Goal: Task Accomplishment & Management: Use online tool/utility

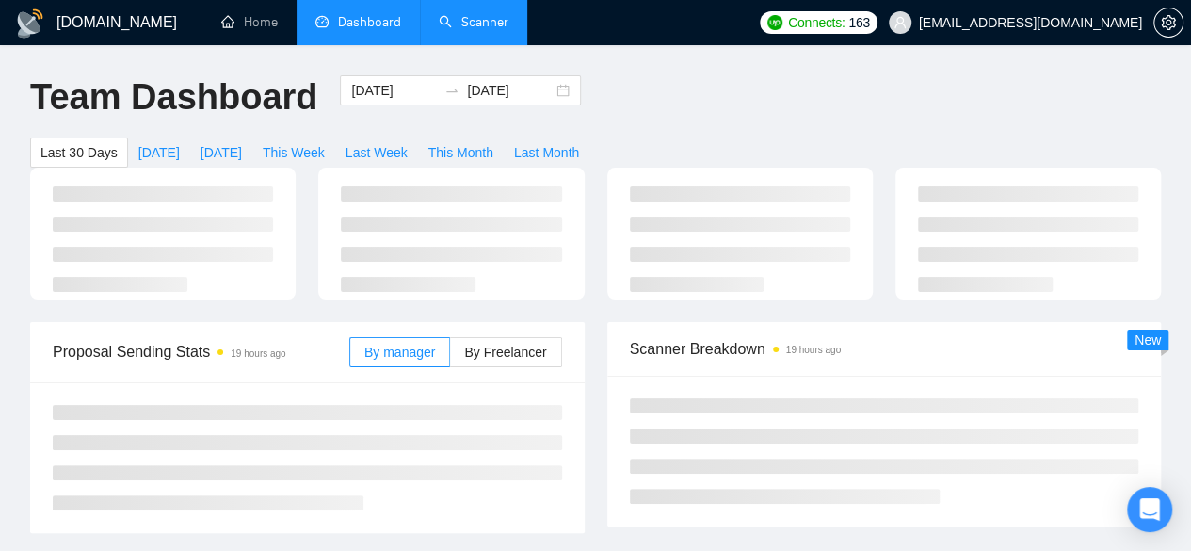
click at [488, 16] on link "Scanner" at bounding box center [474, 22] width 70 height 16
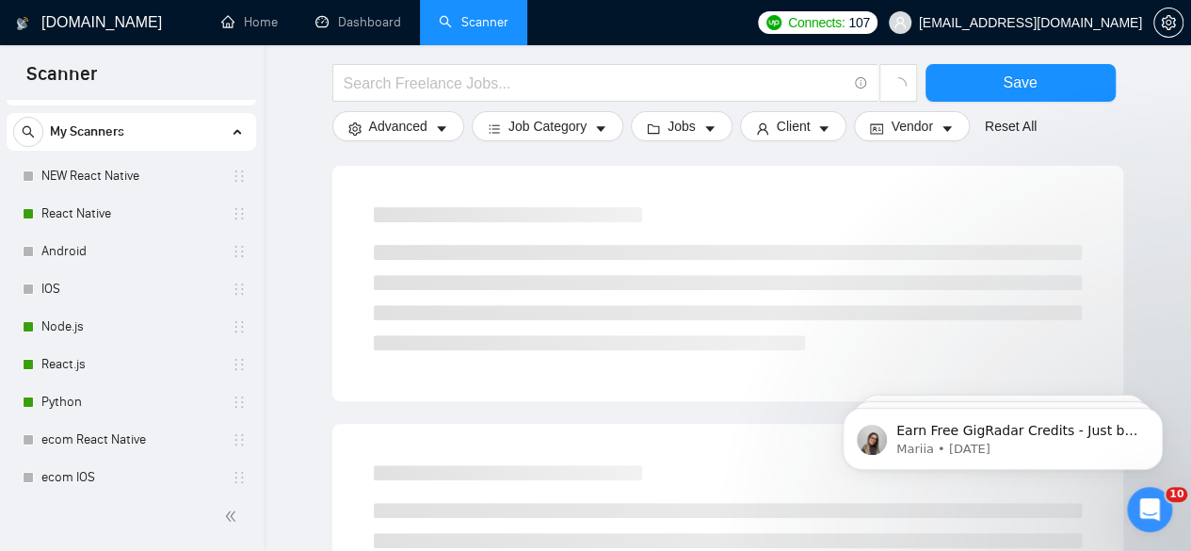
scroll to position [88, 0]
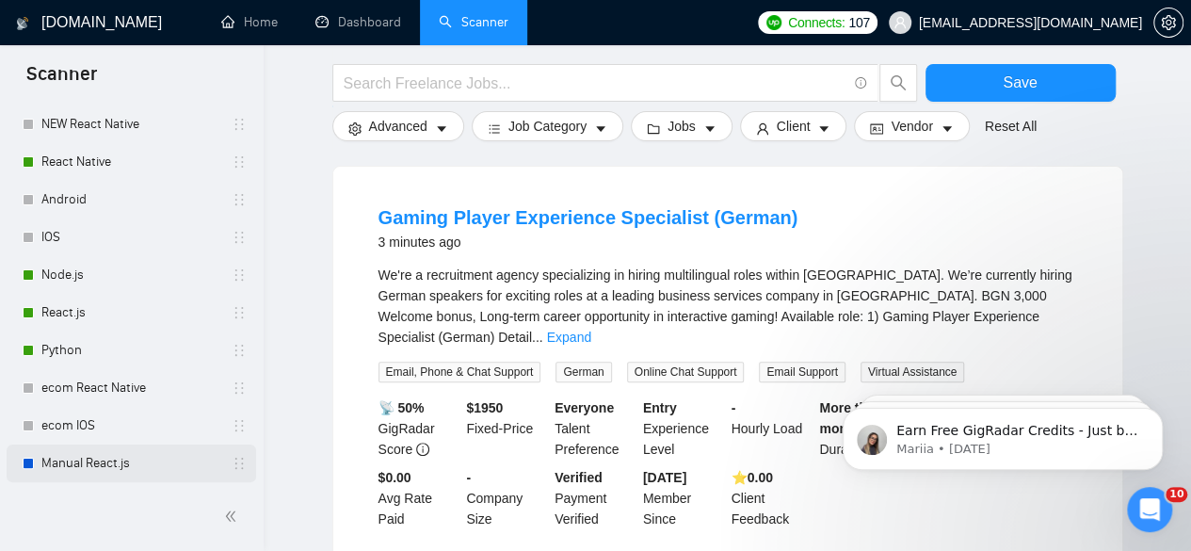
click at [79, 470] on link "Manual React.js" at bounding box center [130, 463] width 179 height 38
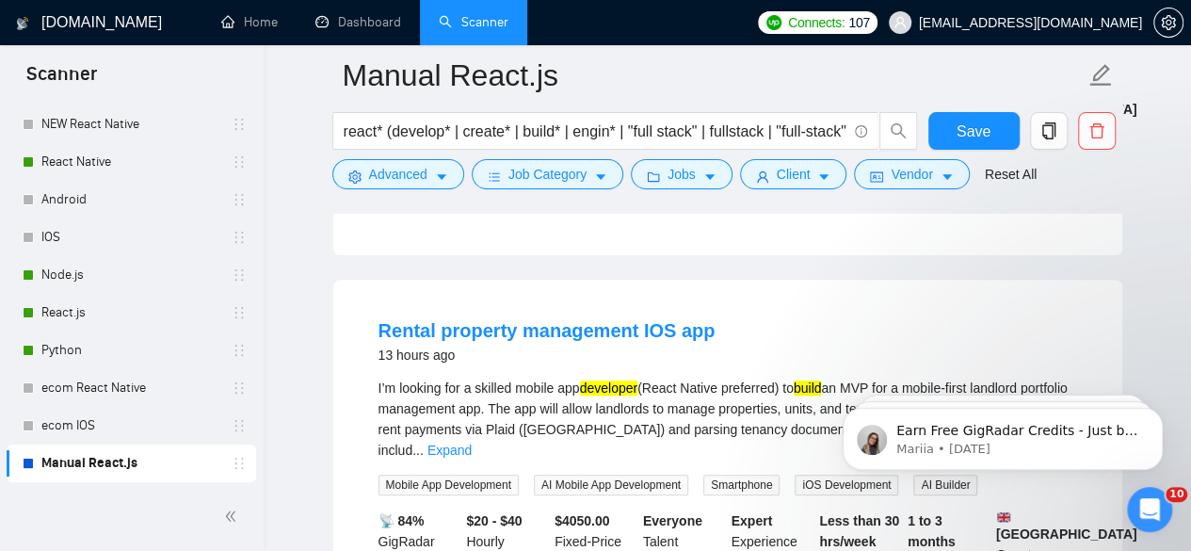
scroll to position [524, 0]
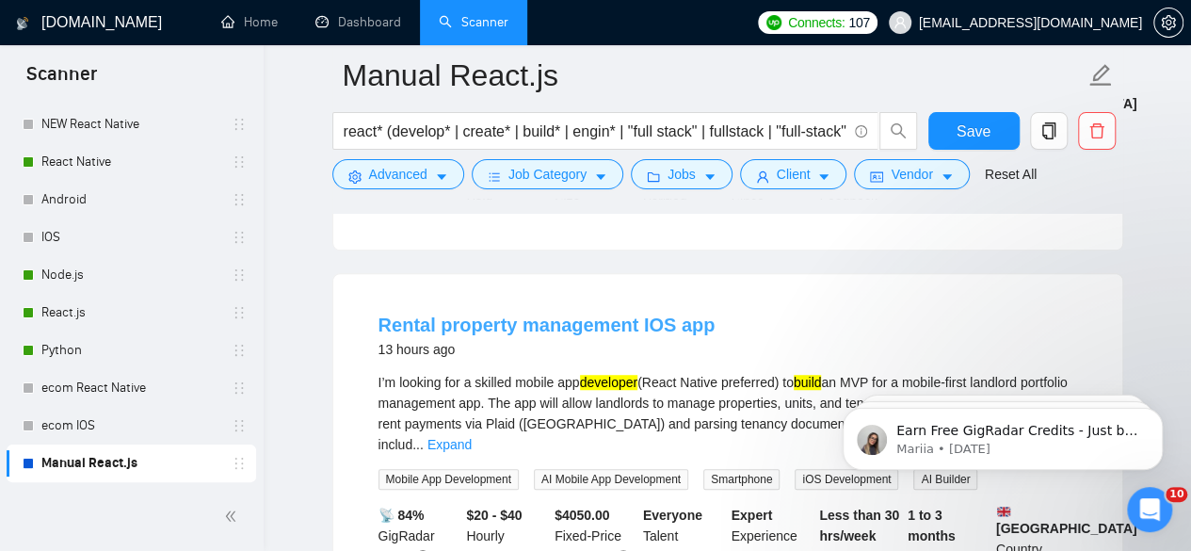
click at [600, 323] on link "Rental property management IOS app" at bounding box center [546, 324] width 337 height 21
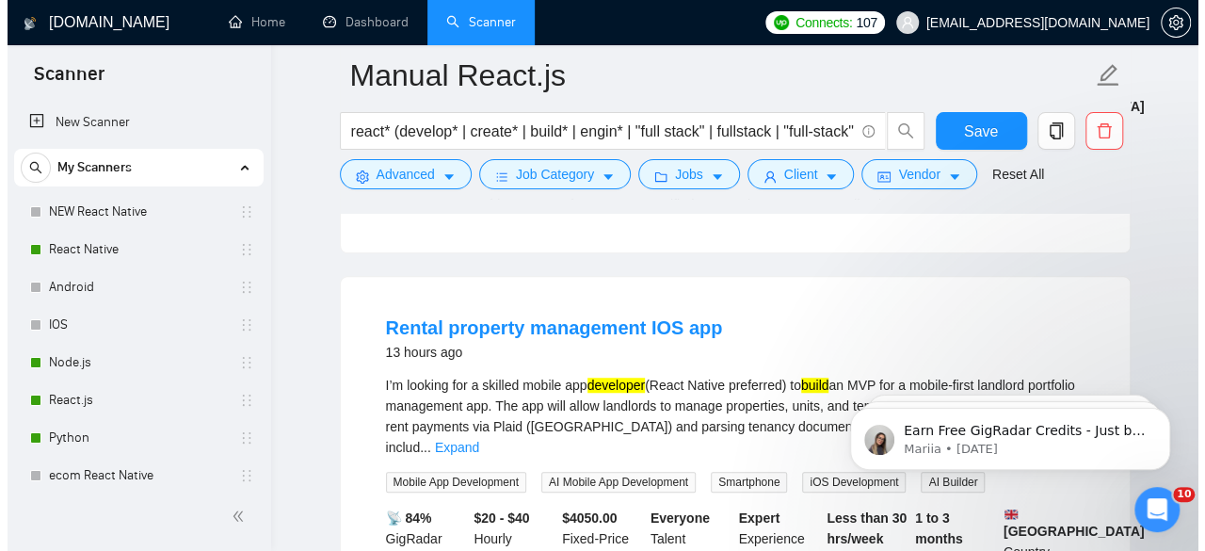
scroll to position [504, 0]
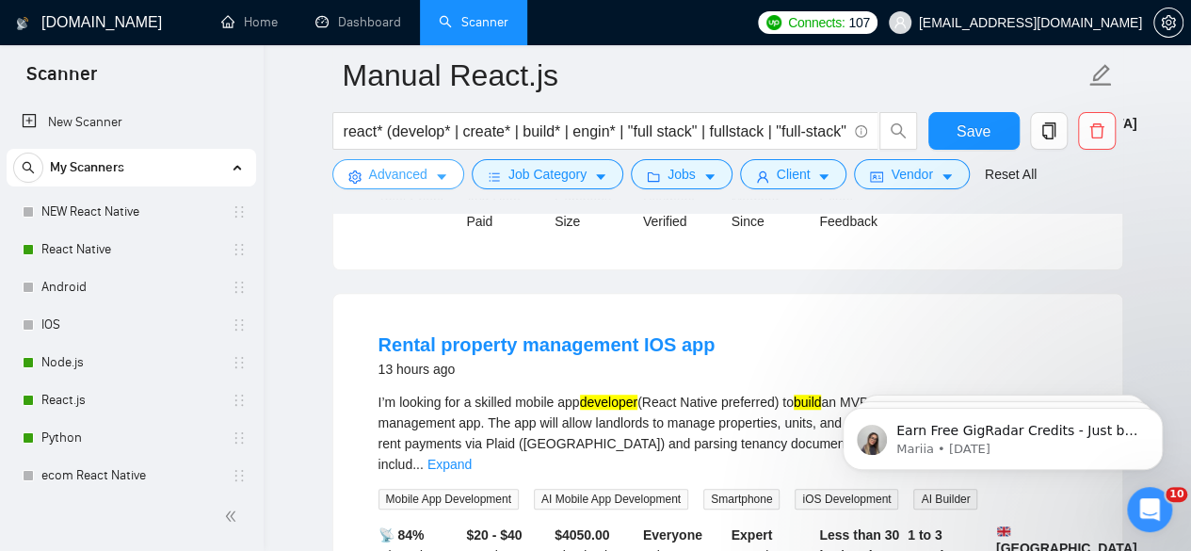
click at [442, 180] on icon "caret-down" at bounding box center [441, 176] width 13 height 13
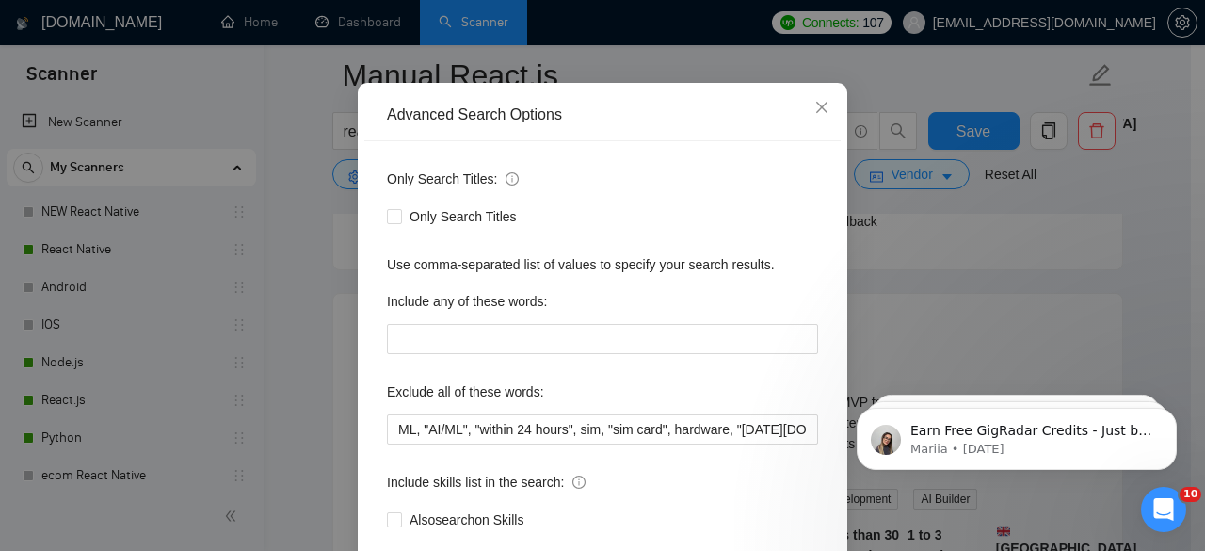
scroll to position [175, 0]
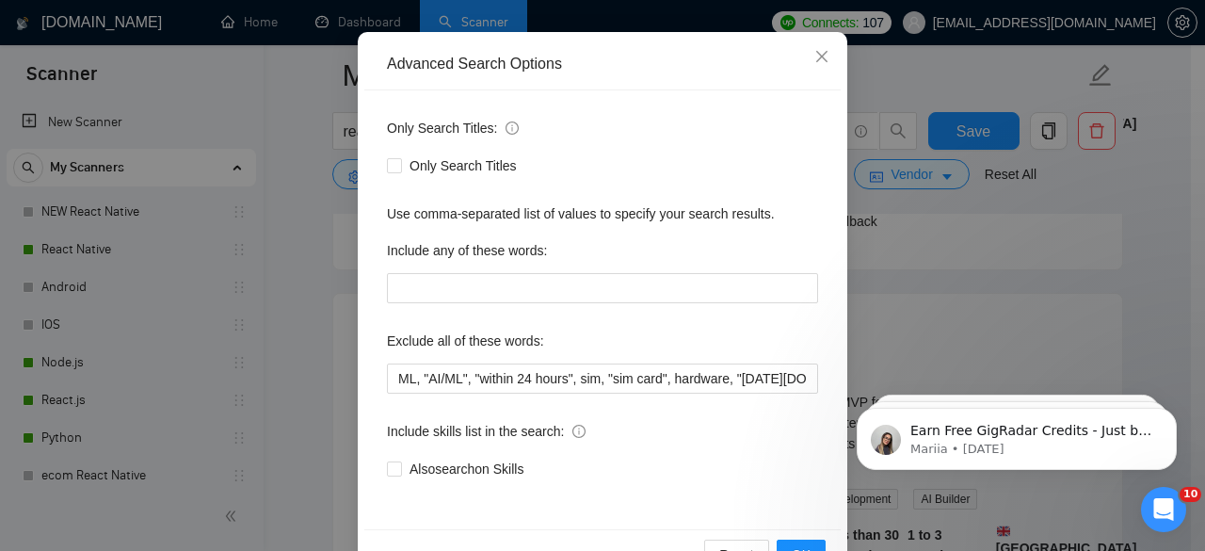
click at [619, 475] on div "Also search on Skills" at bounding box center [602, 468] width 431 height 21
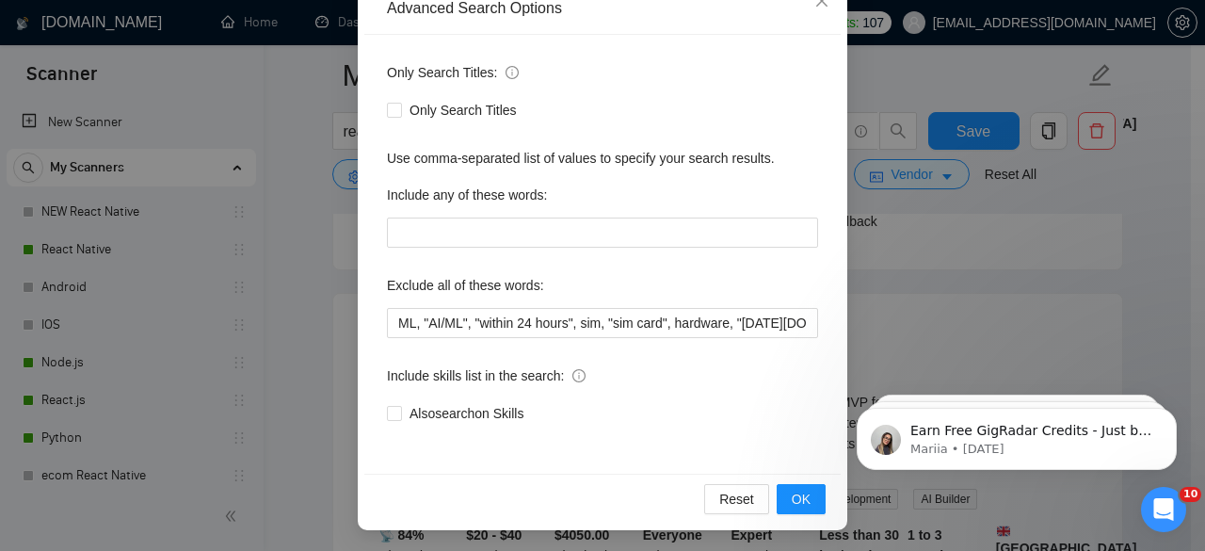
scroll to position [232, 0]
click at [866, 342] on div "Advanced Search Options Only Search Titles: Only Search Titles Use comma-separa…" at bounding box center [602, 275] width 1205 height 551
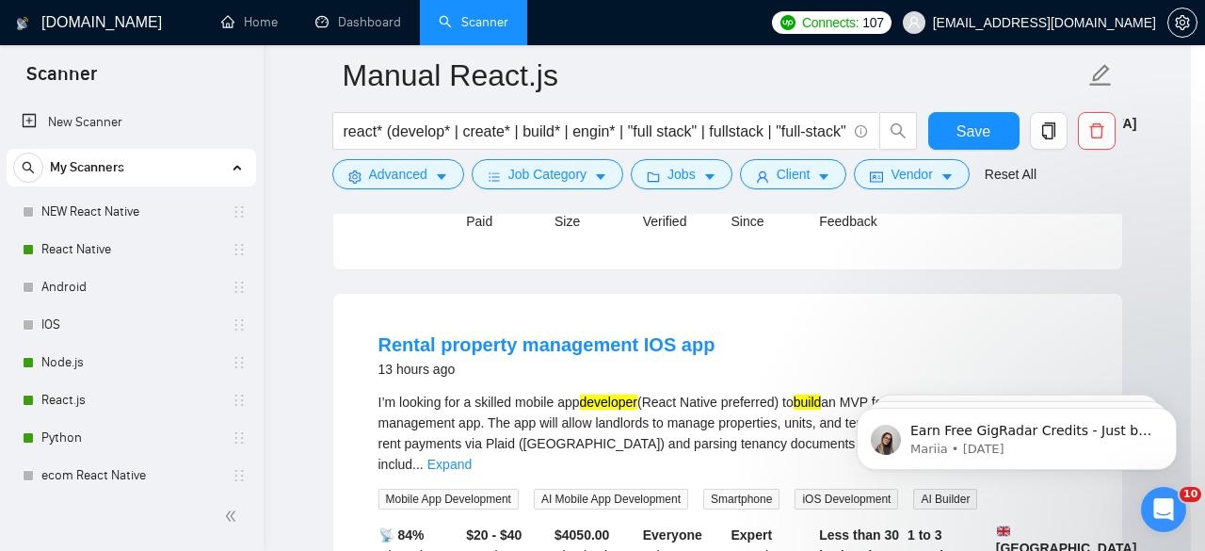
scroll to position [137, 0]
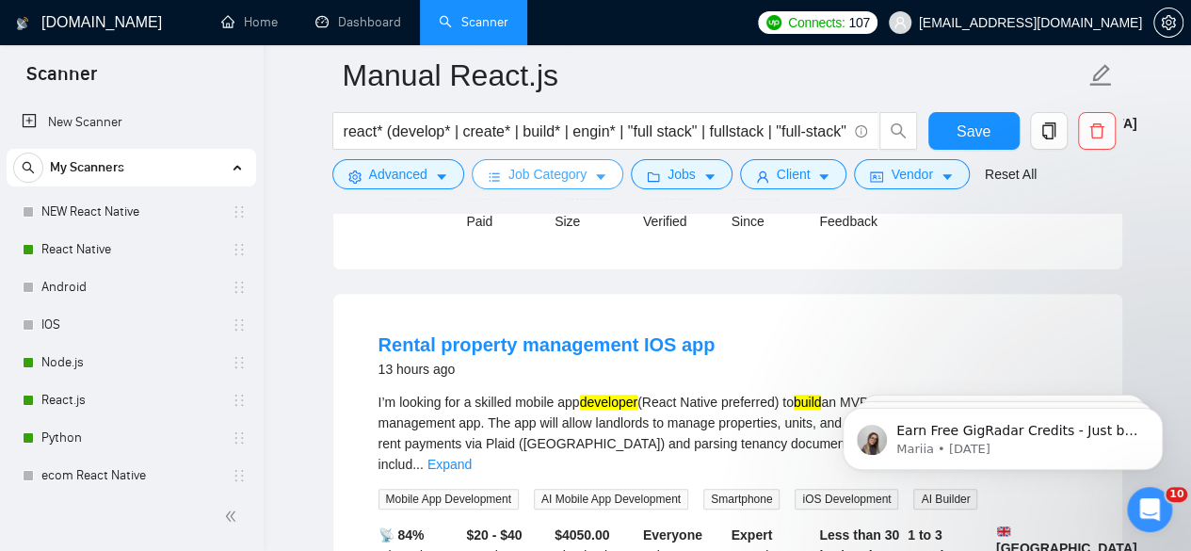
click at [597, 176] on icon "caret-down" at bounding box center [600, 178] width 9 height 6
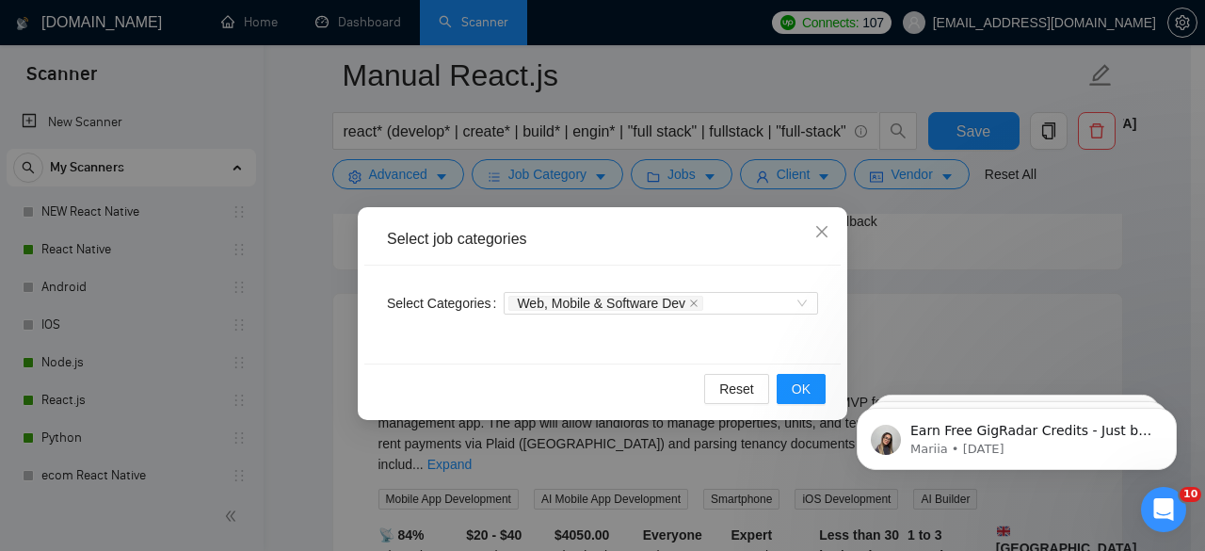
click at [967, 276] on div "Select job categories Select Categories Web, Mobile & Software Dev Reset OK" at bounding box center [602, 275] width 1205 height 551
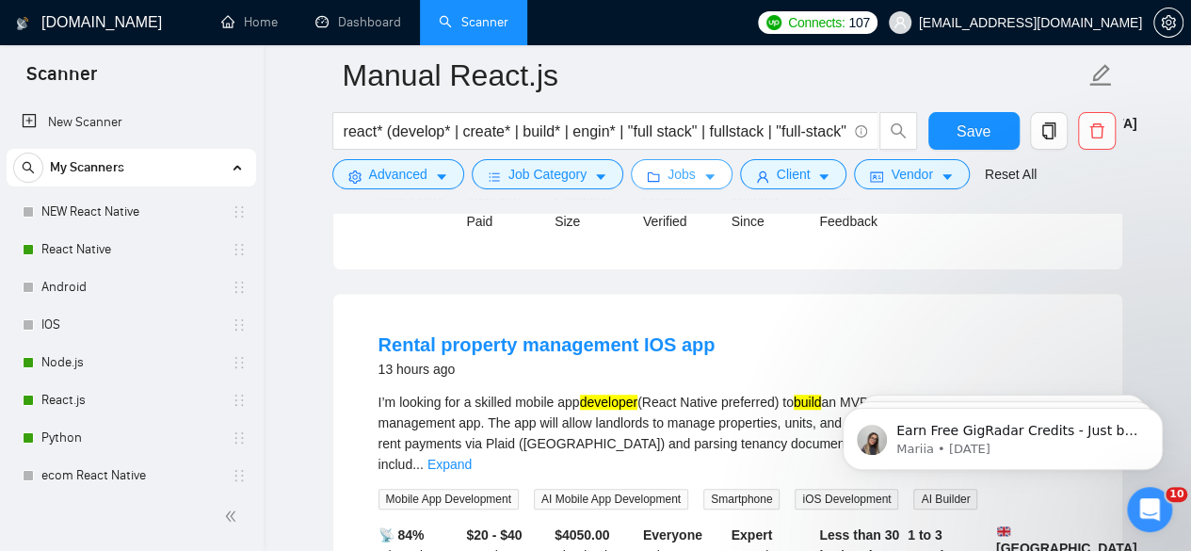
click at [706, 178] on icon "caret-down" at bounding box center [709, 176] width 13 height 13
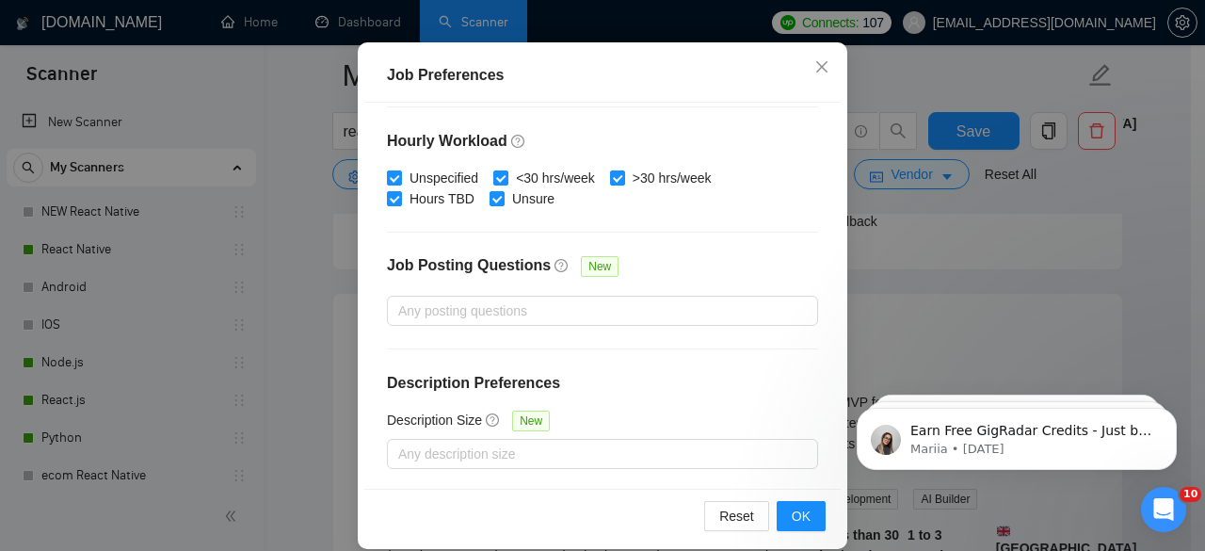
scroll to position [132, 0]
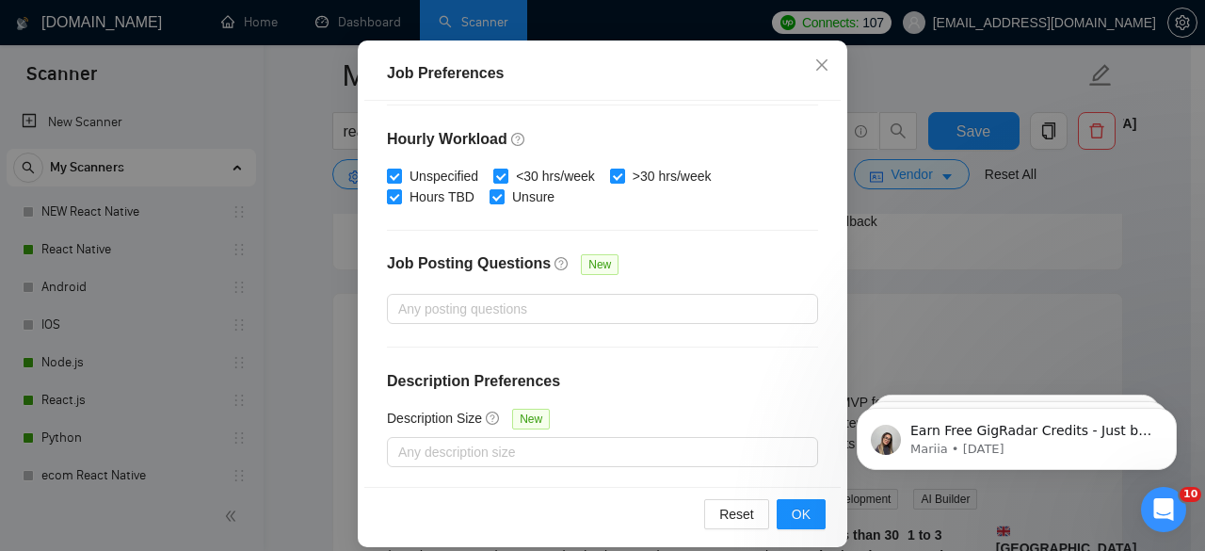
click at [902, 270] on div "Job Preferences Budget Project Type All Fixed Price Hourly Rate Fixed Price Bud…" at bounding box center [602, 275] width 1205 height 551
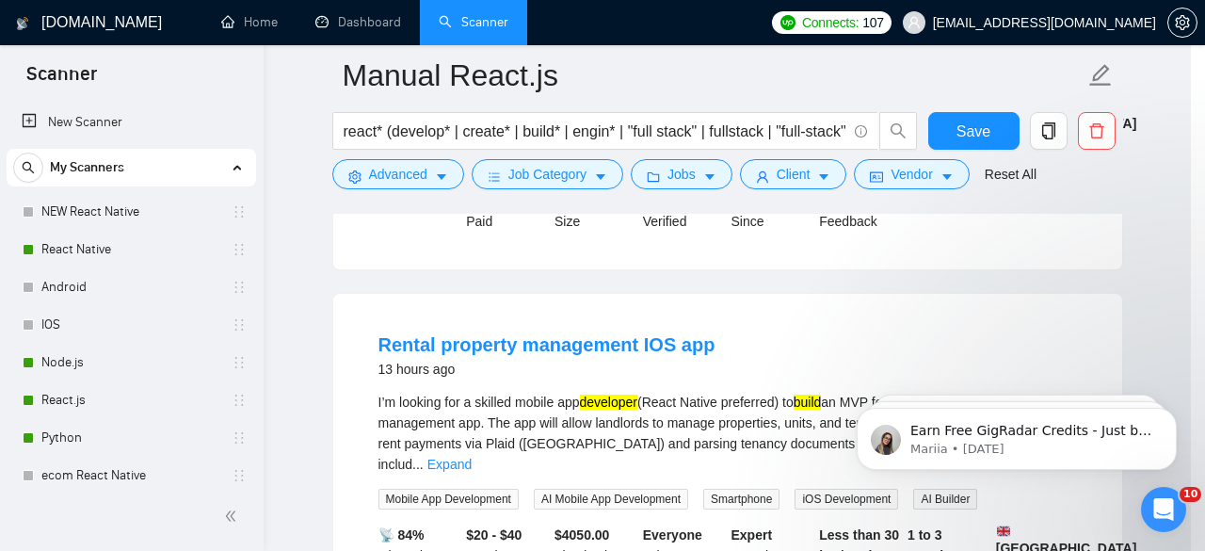
scroll to position [90, 0]
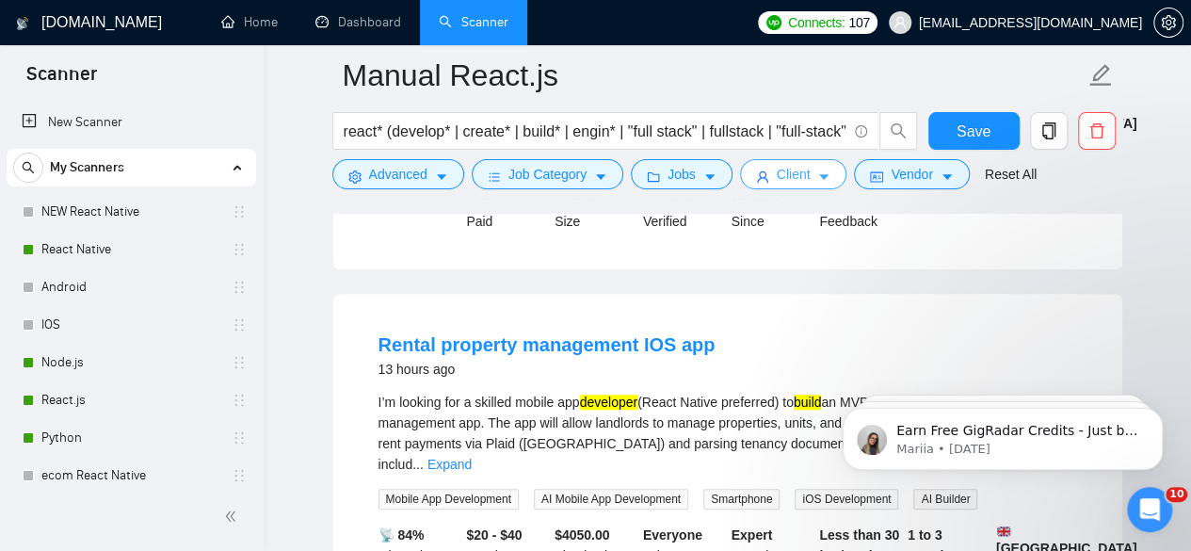
click at [815, 185] on button "Client" at bounding box center [793, 174] width 107 height 30
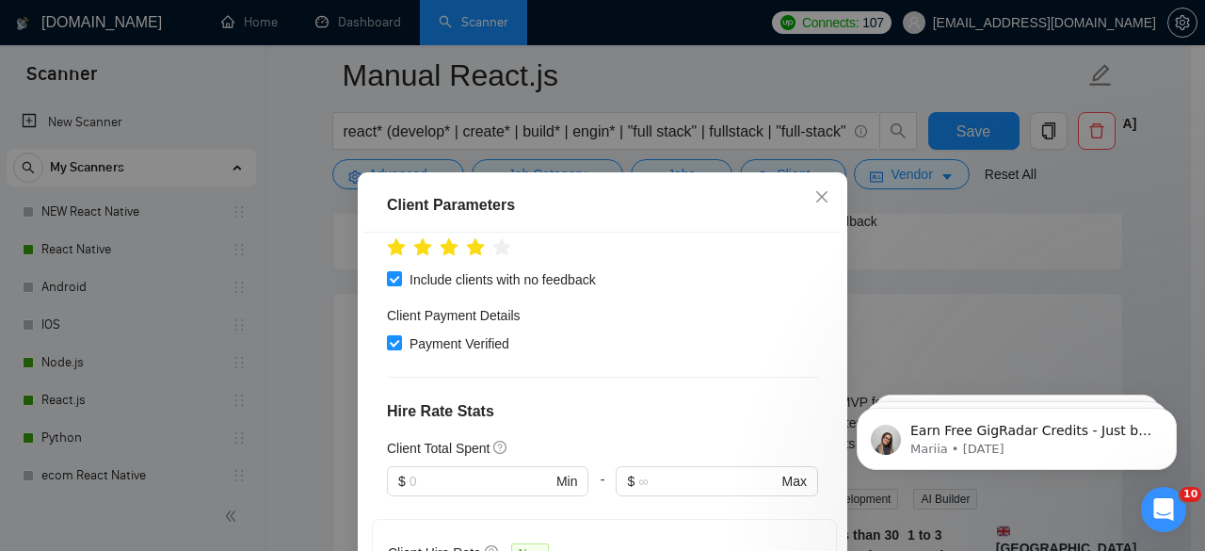
scroll to position [328, 0]
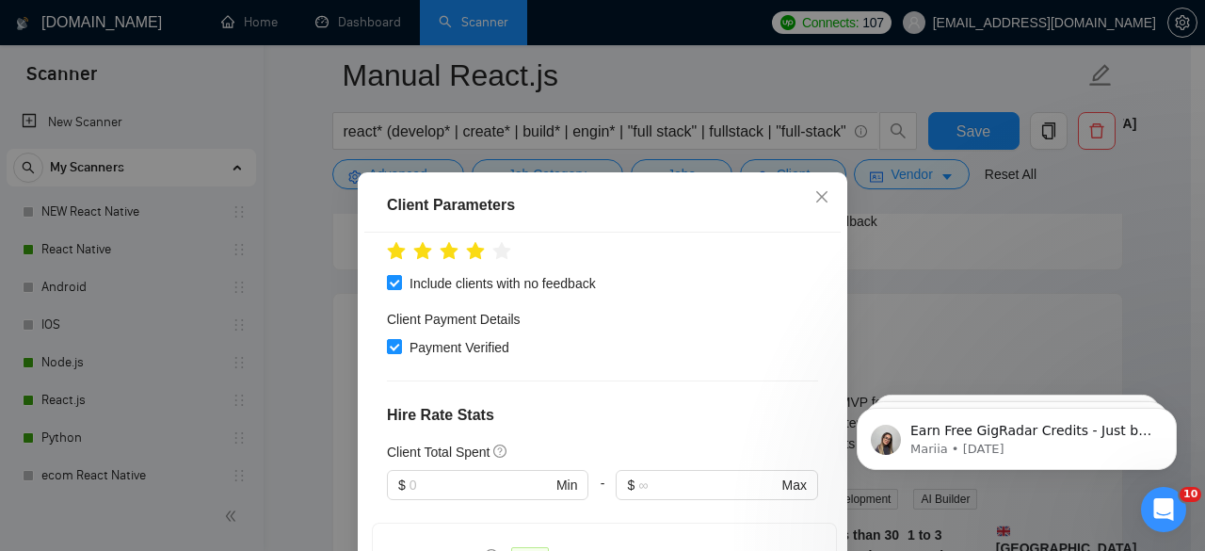
click at [950, 267] on div "Client Parameters Client Location Include Client Countries Europe Australia Uni…" at bounding box center [602, 275] width 1205 height 551
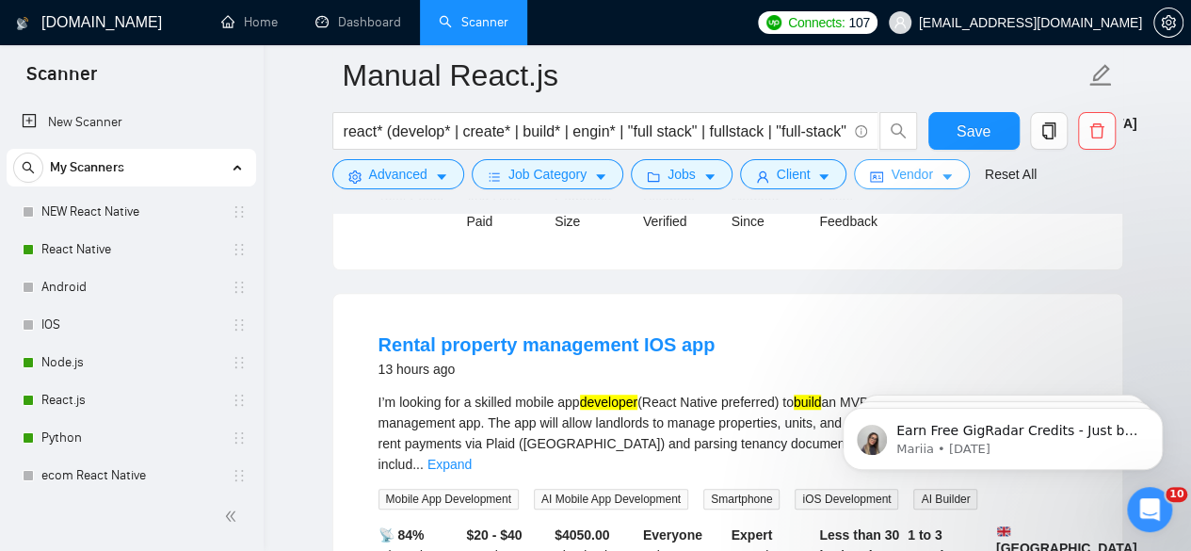
click at [940, 181] on icon "caret-down" at bounding box center [946, 176] width 13 height 13
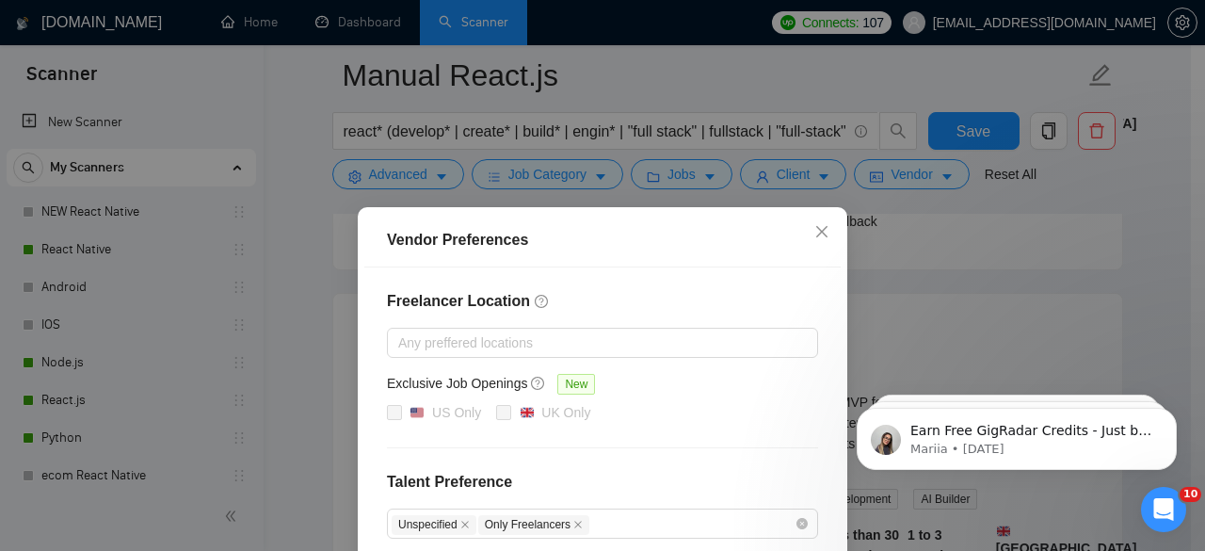
click at [716, 450] on div "Freelancer Location Any preffered locations Exclusive Job Openings New US Only …" at bounding box center [602, 527] width 476 height 521
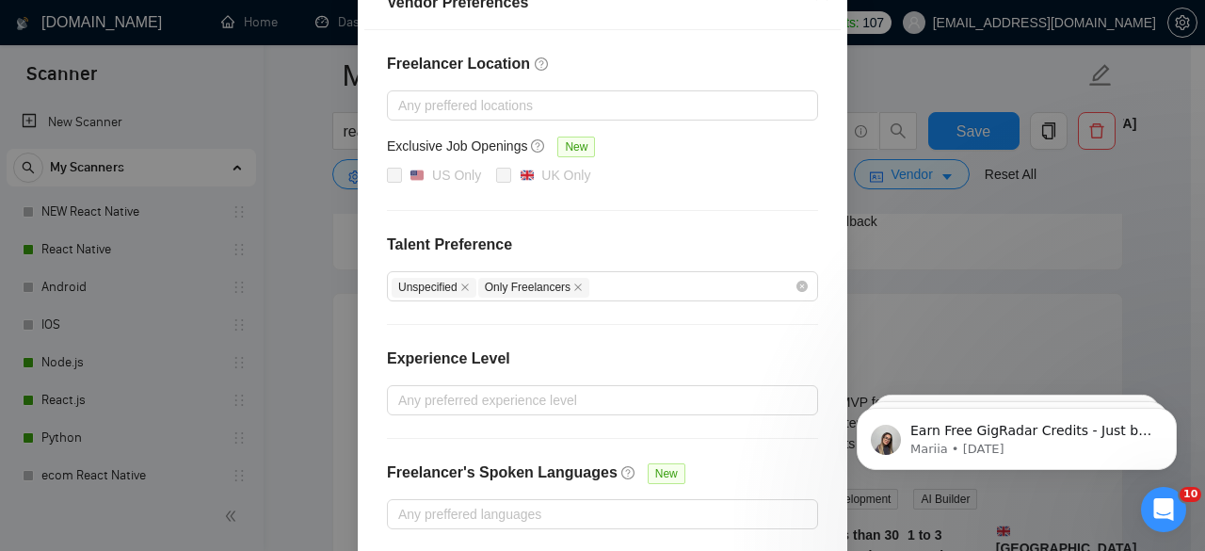
scroll to position [301, 0]
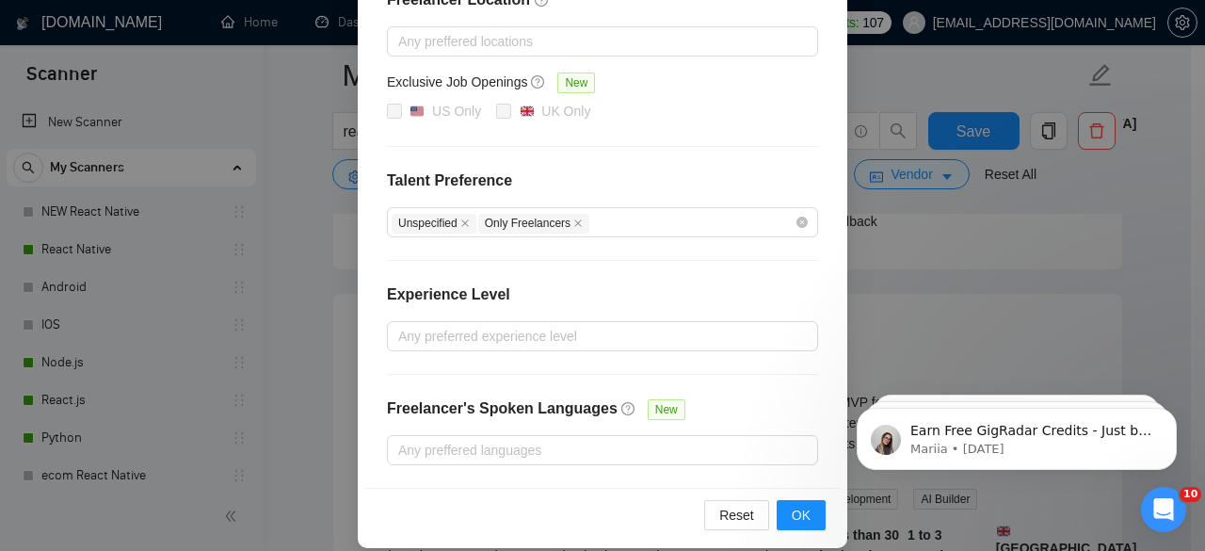
click at [734, 293] on div "Experience Level" at bounding box center [602, 302] width 431 height 38
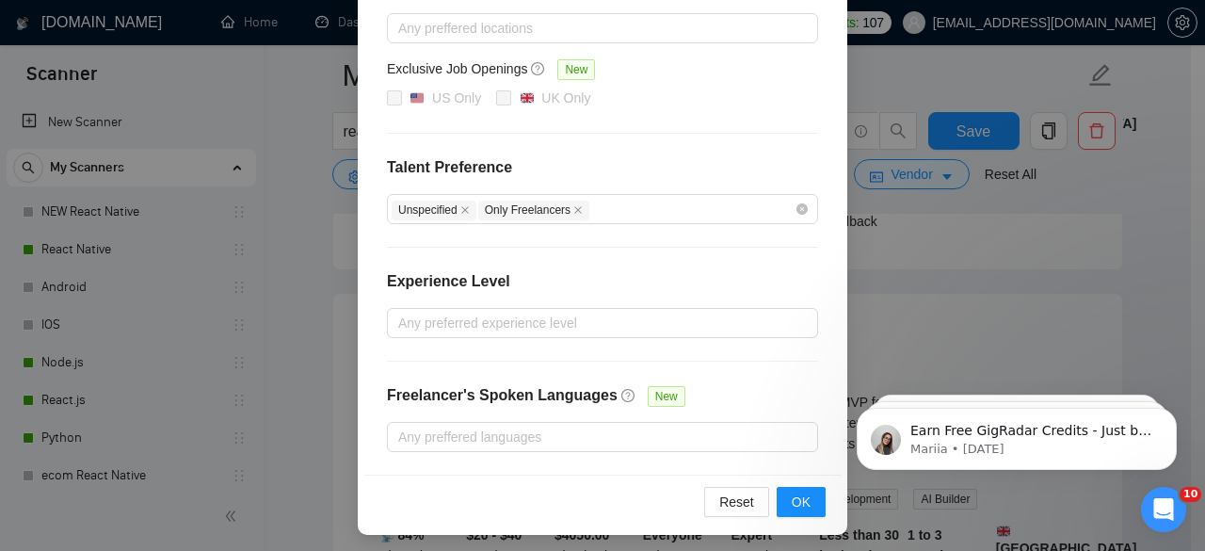
scroll to position [316, 0]
click at [1007, 238] on div "Vendor Preferences Freelancer Location Any preffered locations Exclusive Job Op…" at bounding box center [602, 275] width 1205 height 551
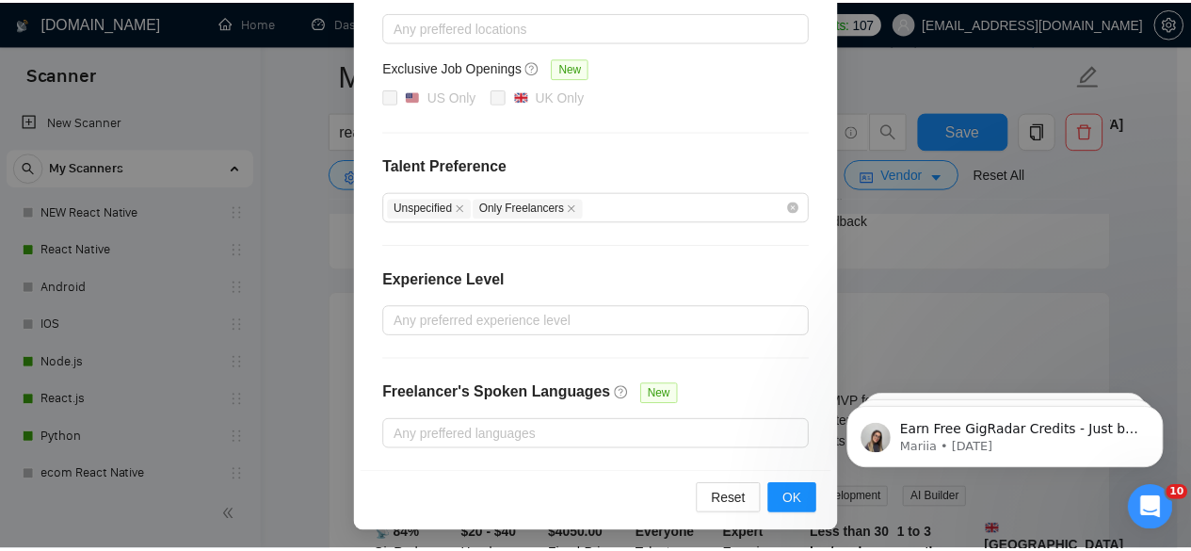
scroll to position [222, 0]
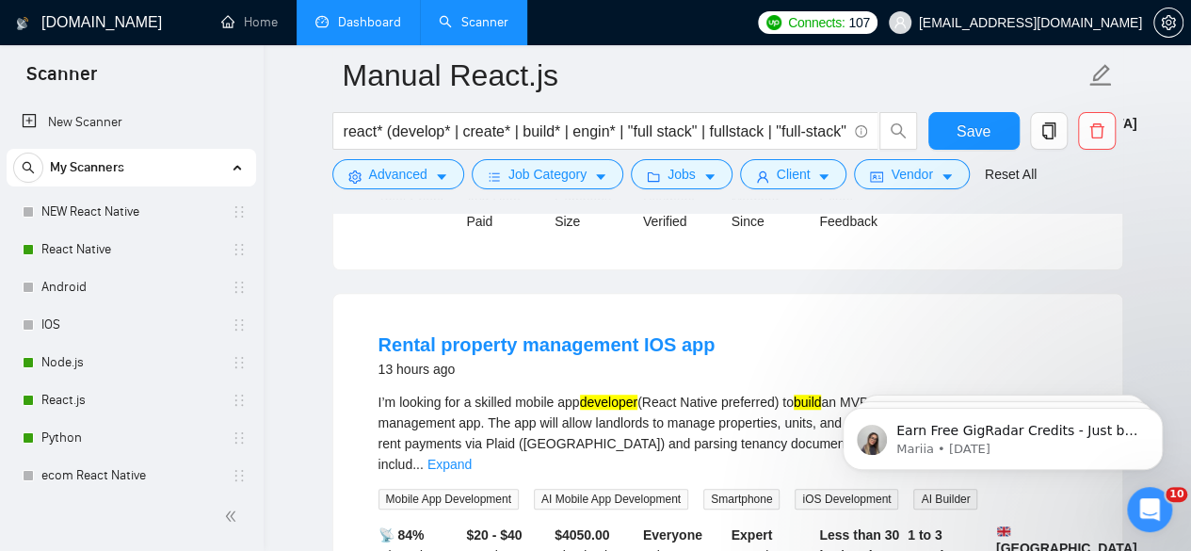
click at [378, 24] on link "Dashboard" at bounding box center [358, 22] width 86 height 16
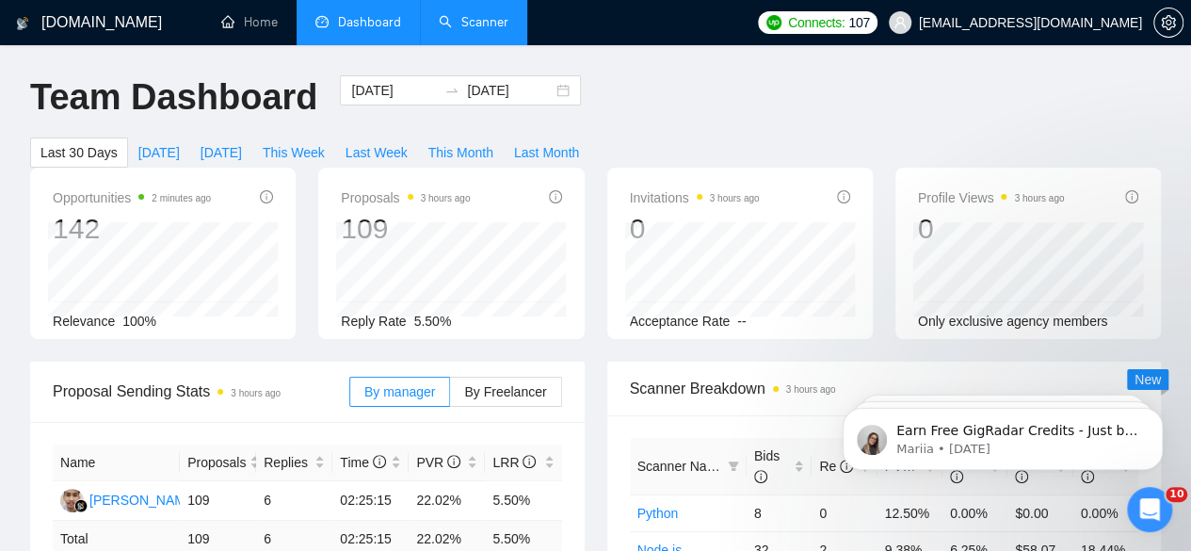
click at [503, 14] on link "Scanner" at bounding box center [474, 22] width 70 height 16
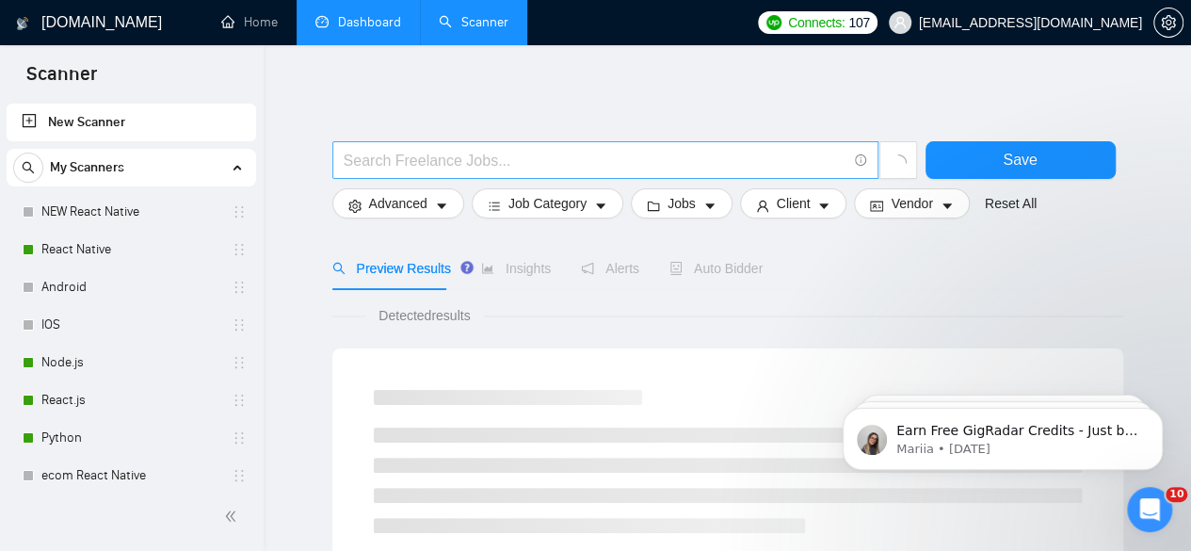
click at [497, 158] on input "text" at bounding box center [595, 161] width 503 height 24
type input "music studio booking"
